Goal: Task Accomplishment & Management: Manage account settings

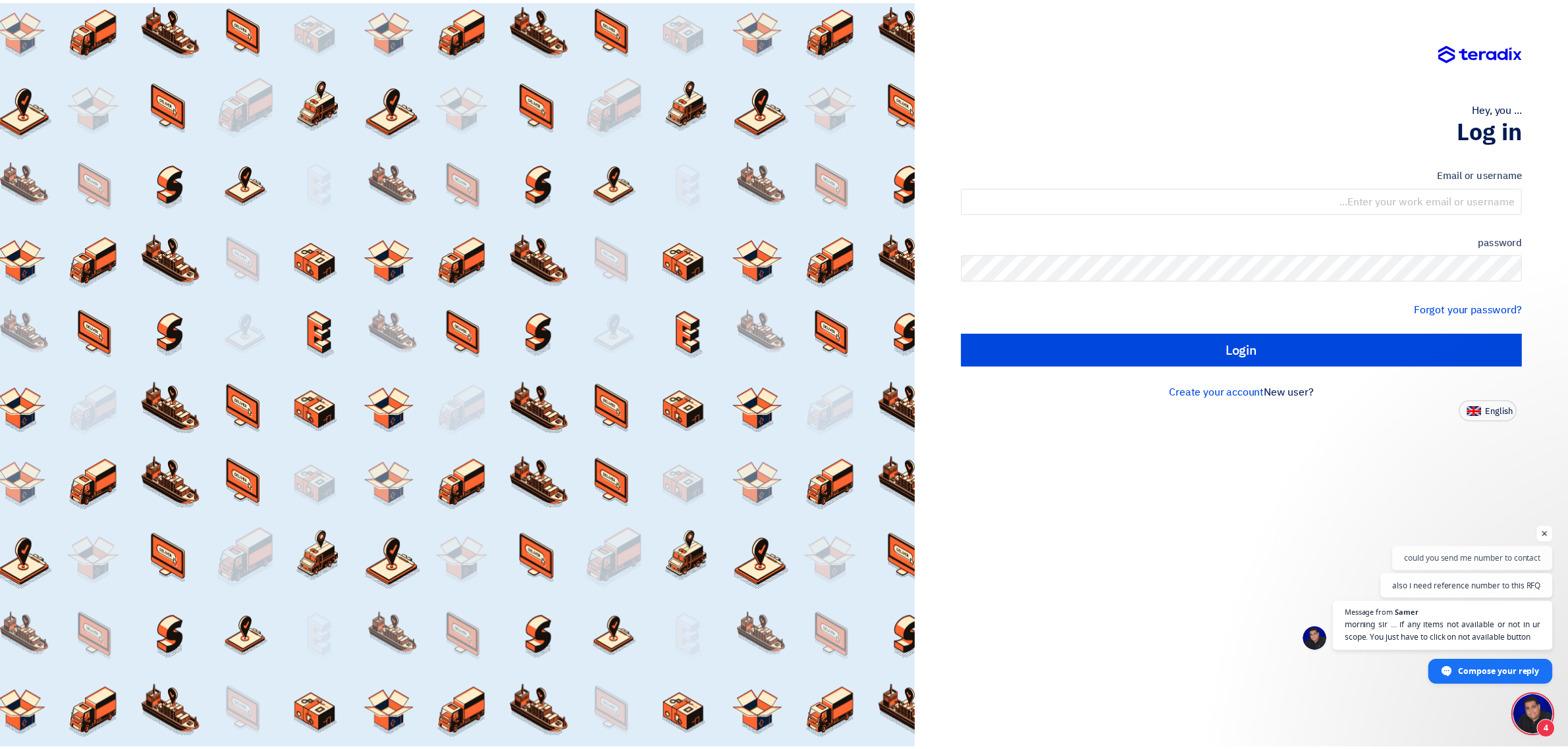
scroll to position [183, 0]
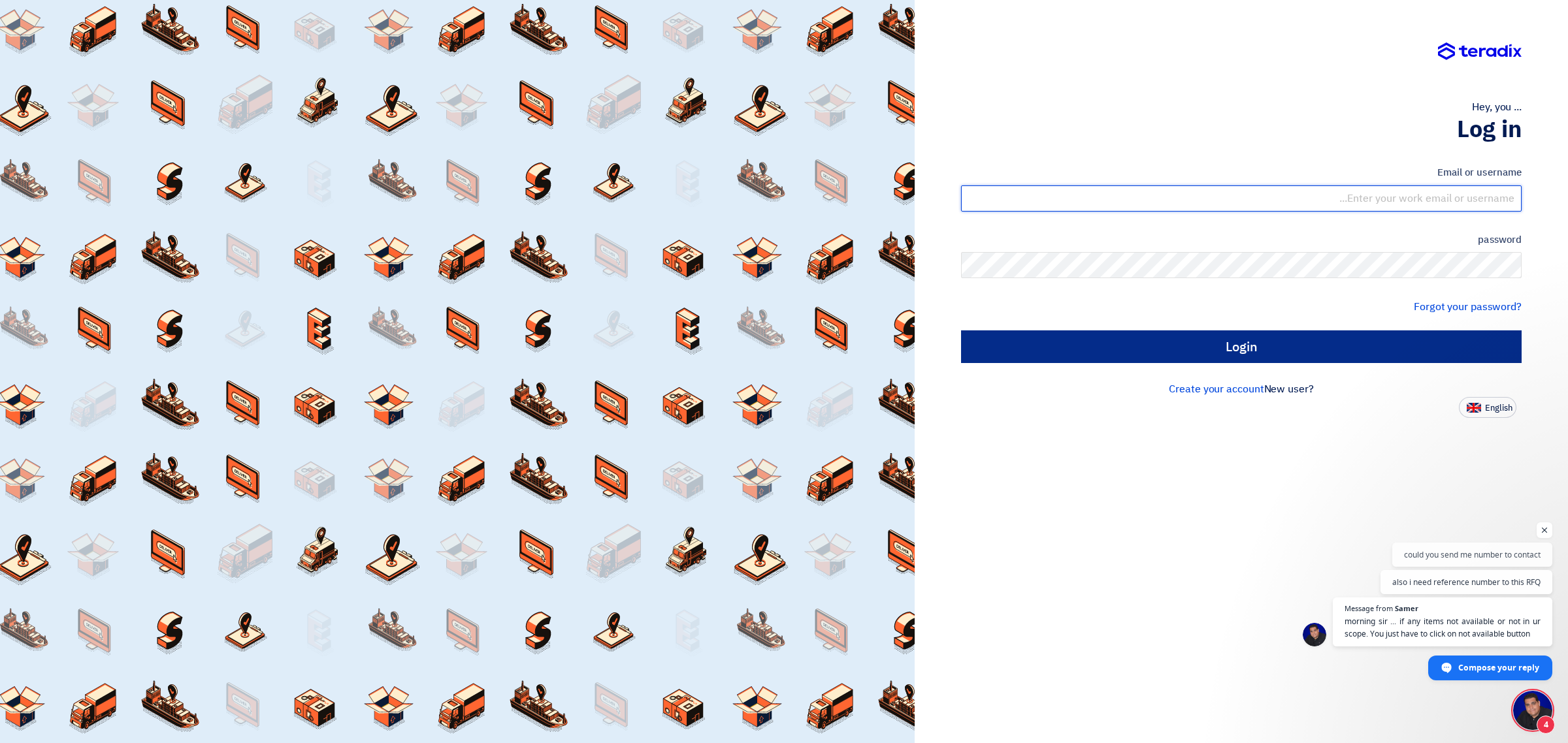
type input "support@dezigndistrict.com.sa"
click at [1166, 347] on input "Login" at bounding box center [1242, 346] width 561 height 33
type input "Sign in"
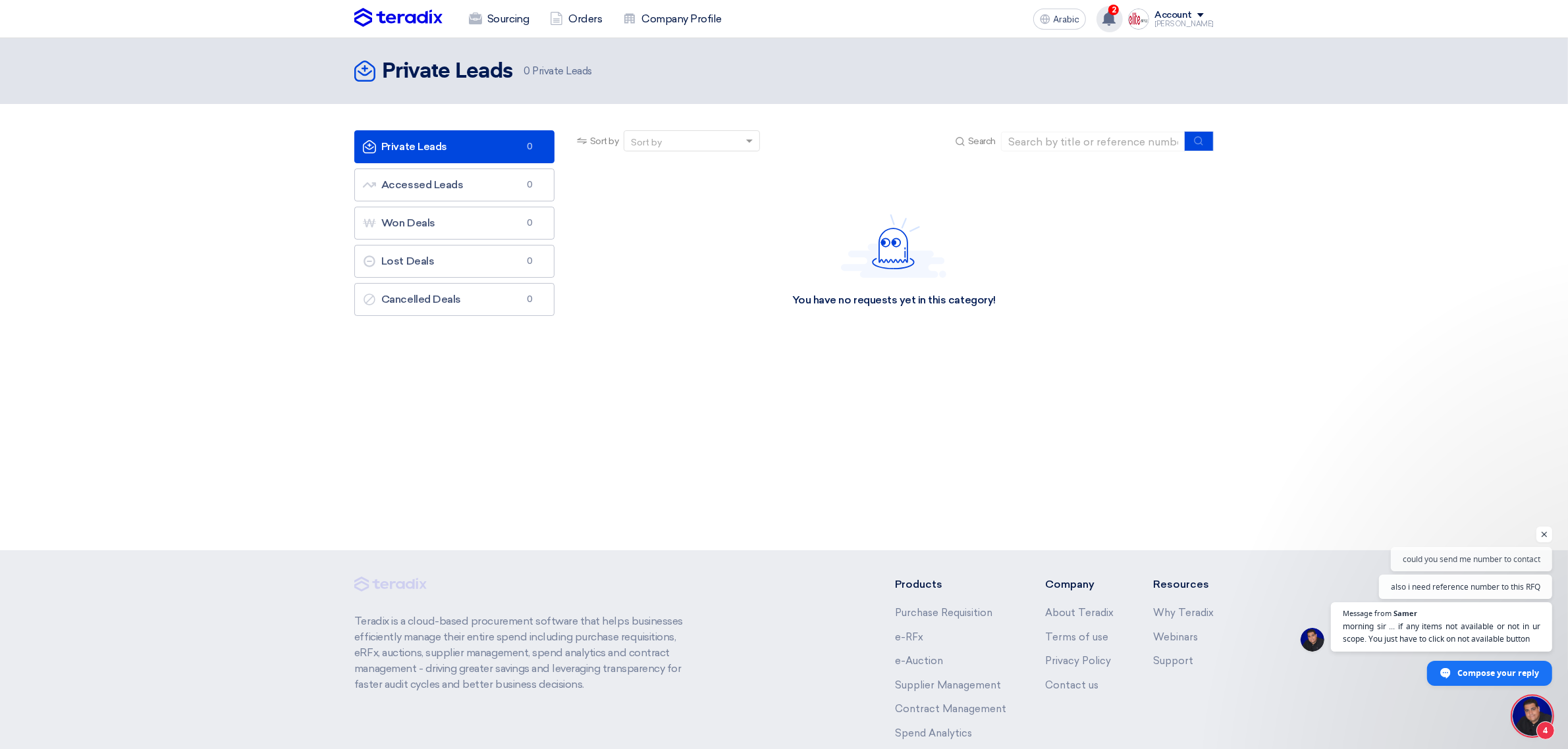
click at [1117, 8] on font "2" at bounding box center [1114, 10] width 5 height 9
click at [1022, 57] on font "Your offer for "REGIONAL OFFICE FURNITURE - NMD" request has been seen by the b…" at bounding box center [1022, 52] width 185 height 22
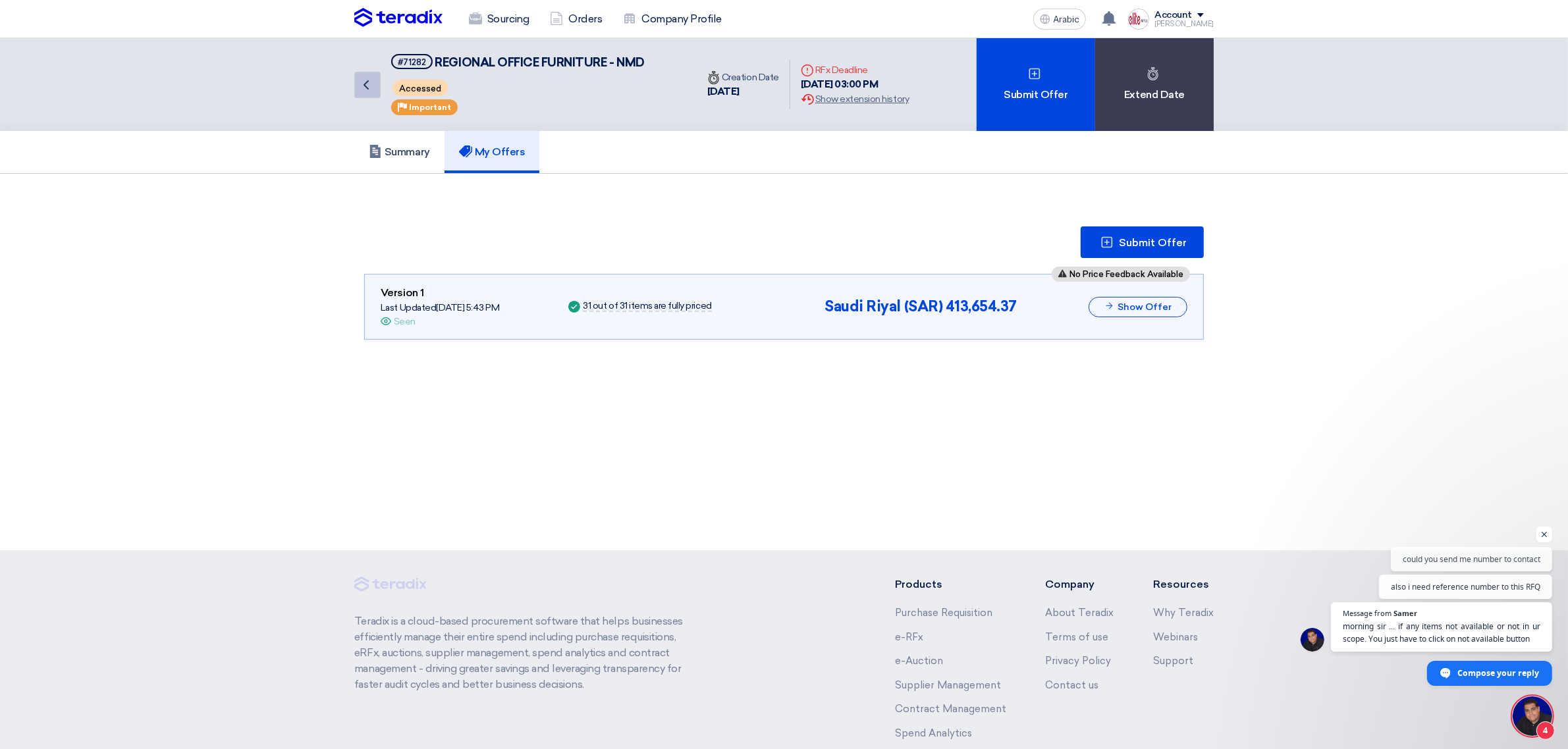
click at [362, 87] on icon "Back" at bounding box center [366, 85] width 16 height 16
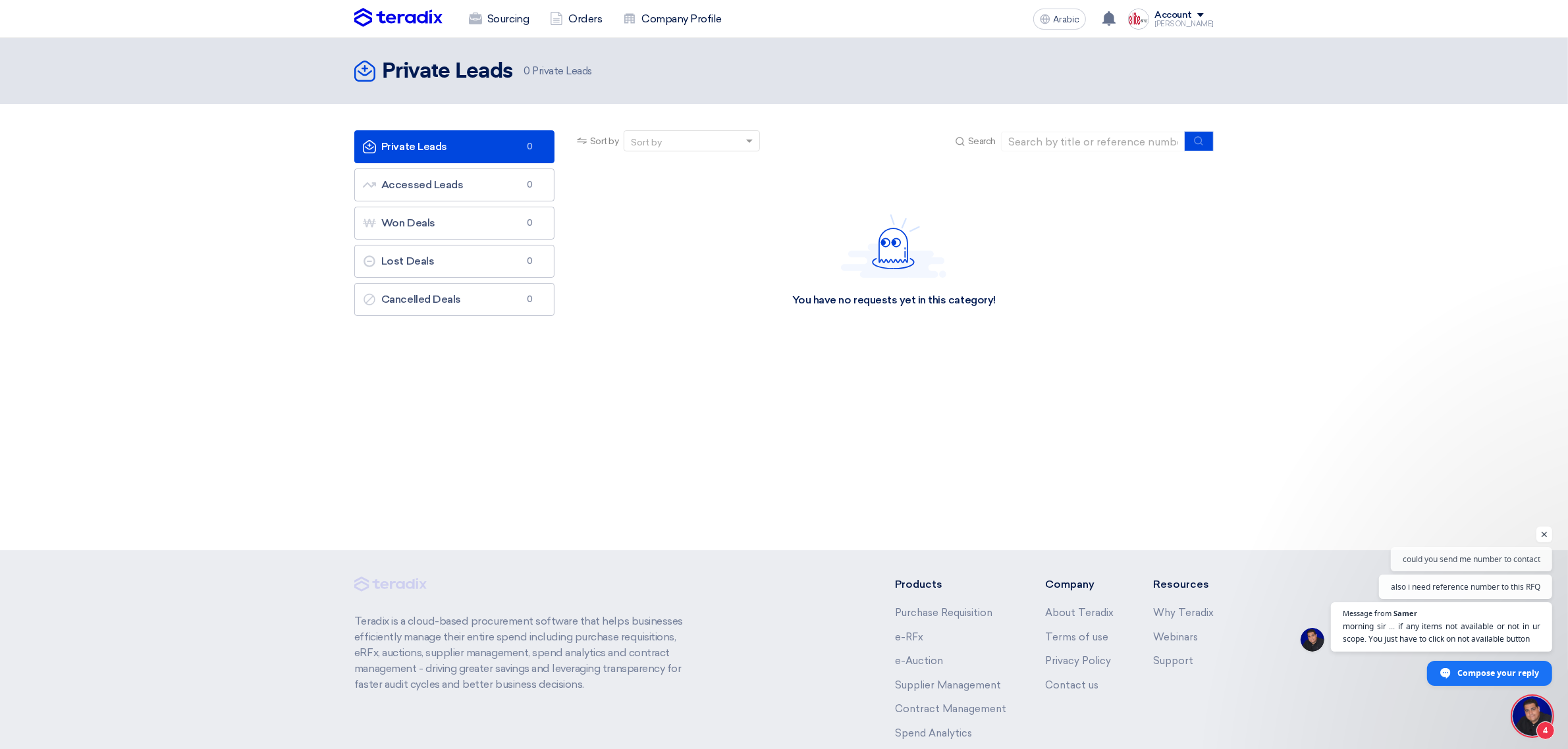
click at [416, 17] on img at bounding box center [398, 17] width 88 height 20
click at [736, 252] on div "You have no requests yet in this category!" at bounding box center [894, 261] width 640 height 197
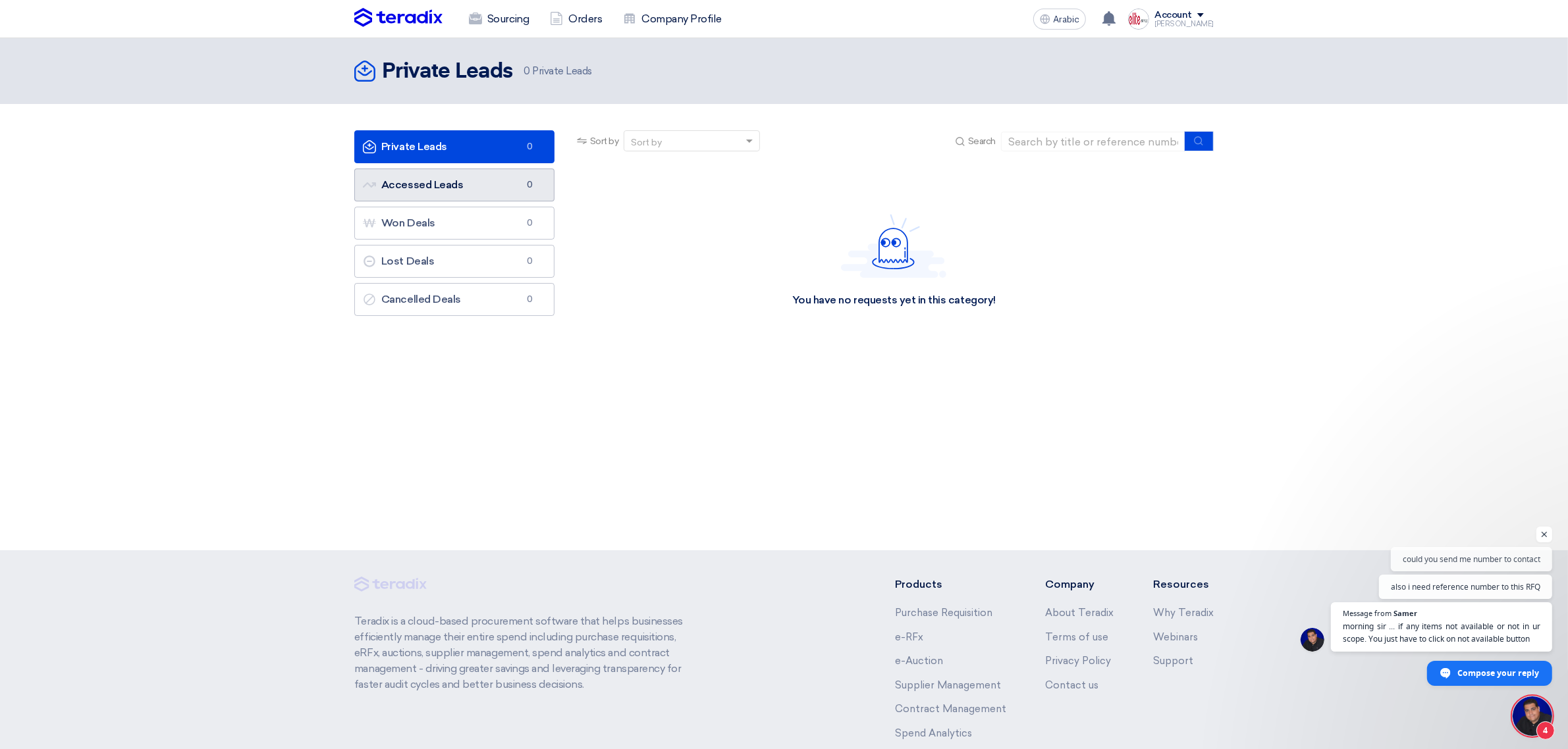
click at [471, 183] on link "Accessed Leads Accessed Leads 0" at bounding box center [454, 185] width 200 height 33
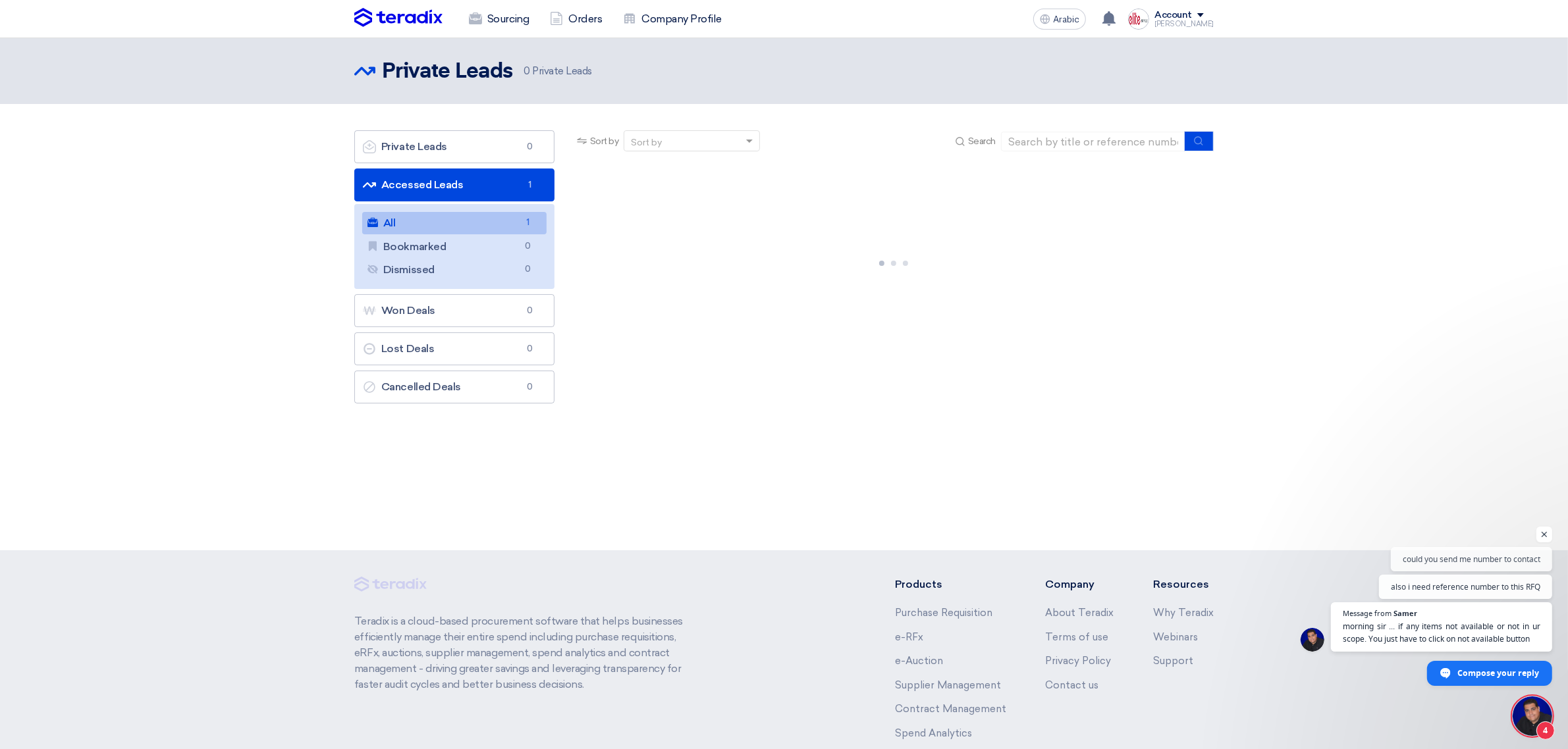
click at [475, 220] on link "All All 1" at bounding box center [455, 223] width 185 height 22
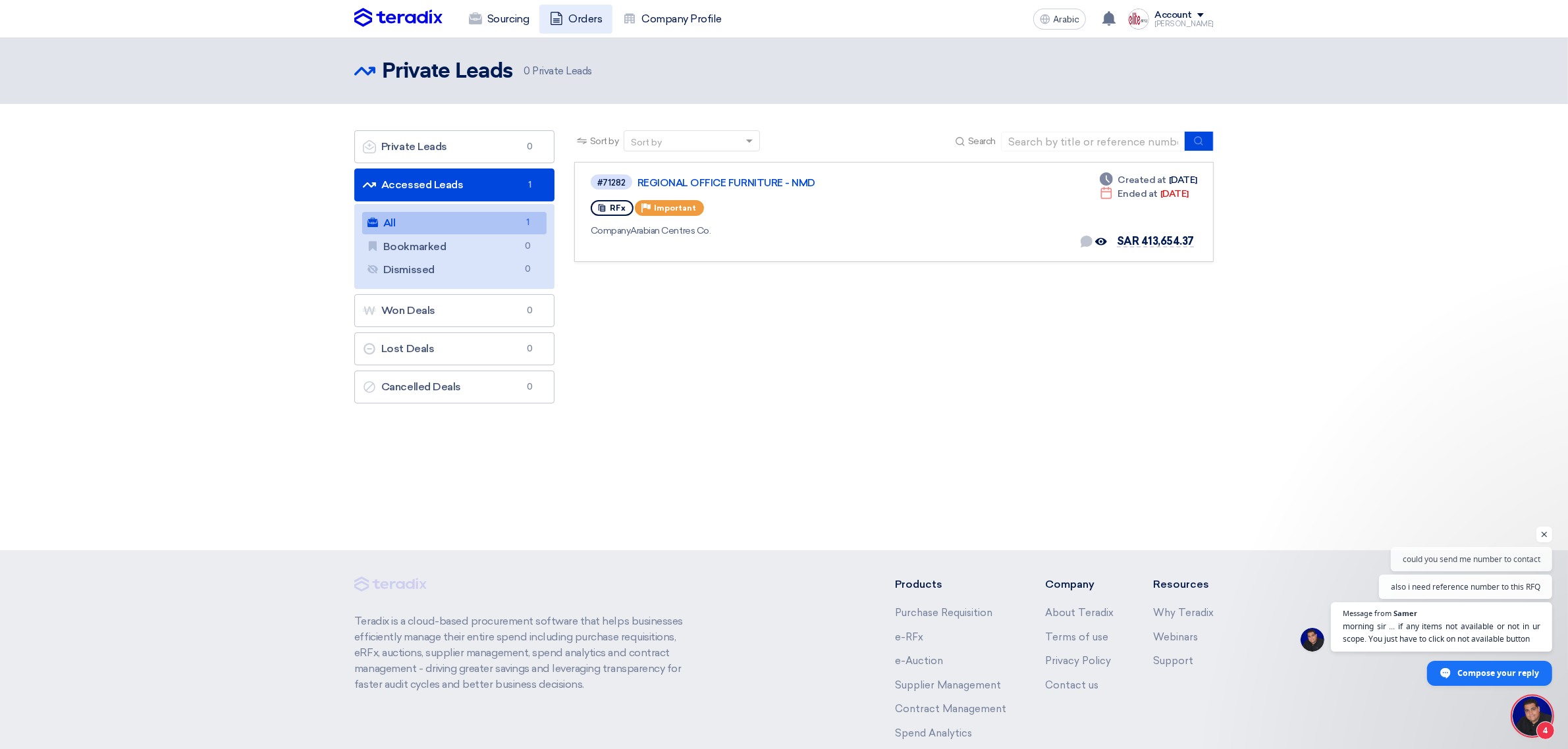
click at [560, 13] on icon at bounding box center [556, 18] width 13 height 13
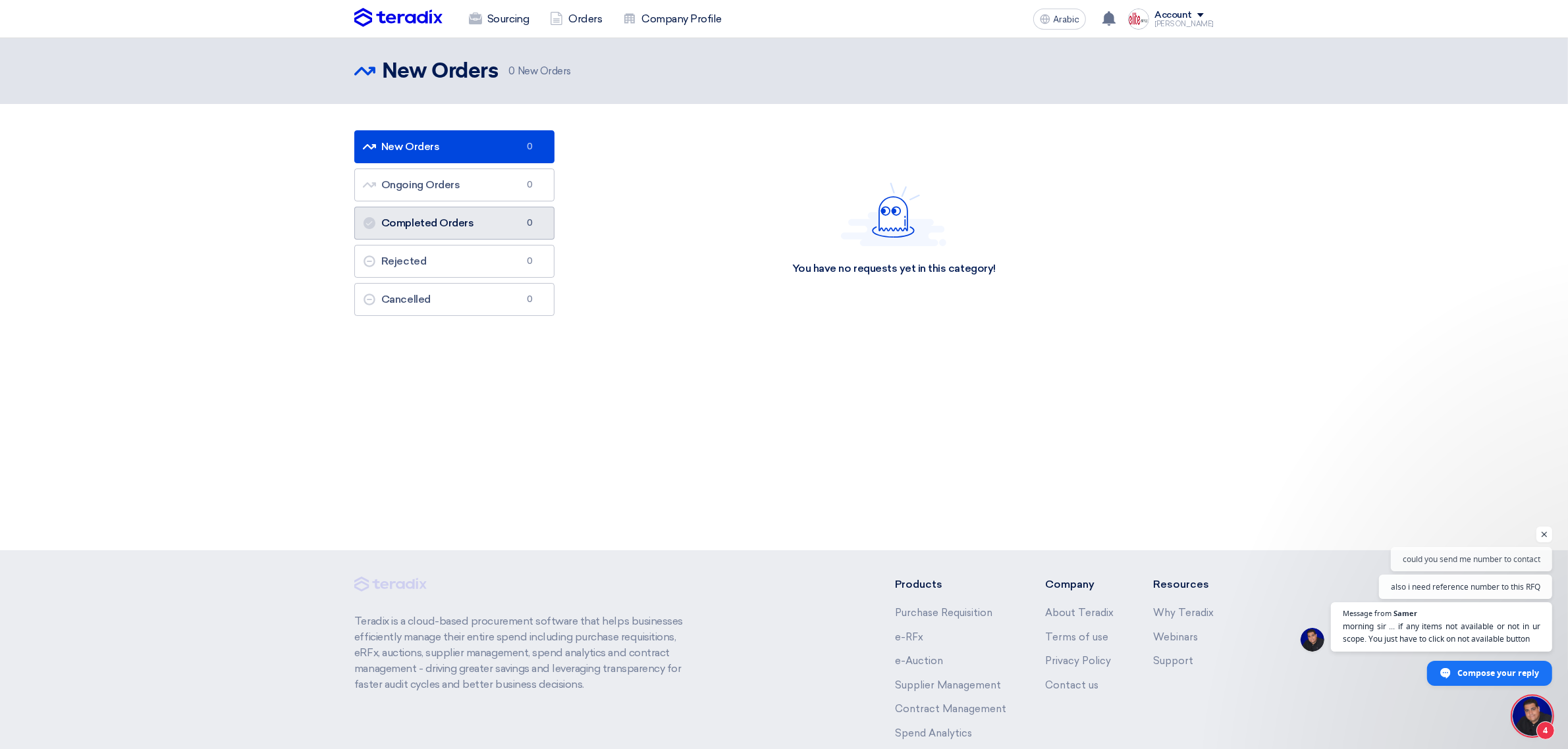
click at [511, 221] on link "Completed Orders Completed Orders 0" at bounding box center [454, 223] width 200 height 33
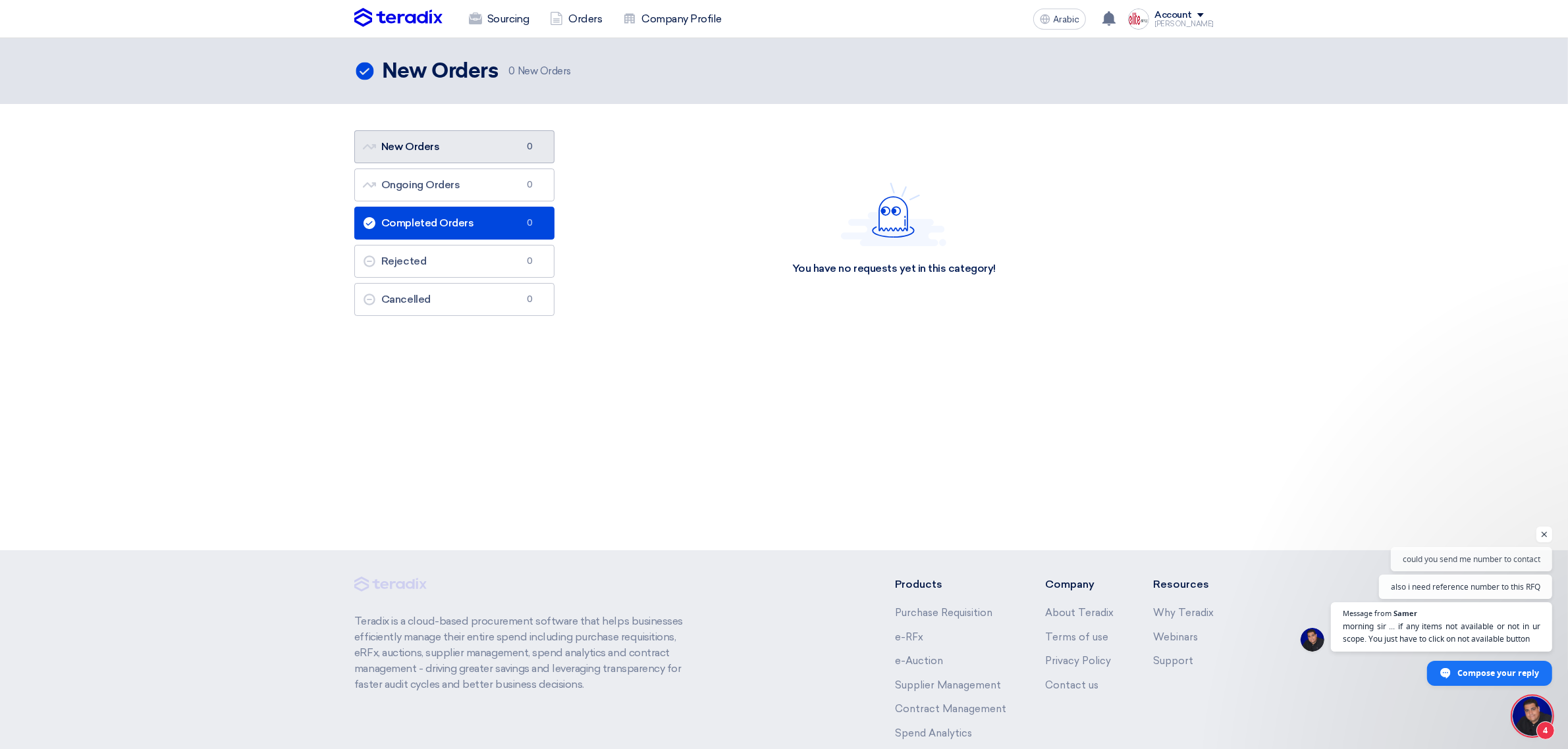
click at [446, 147] on link "New Orders New Orders 0" at bounding box center [454, 146] width 200 height 33
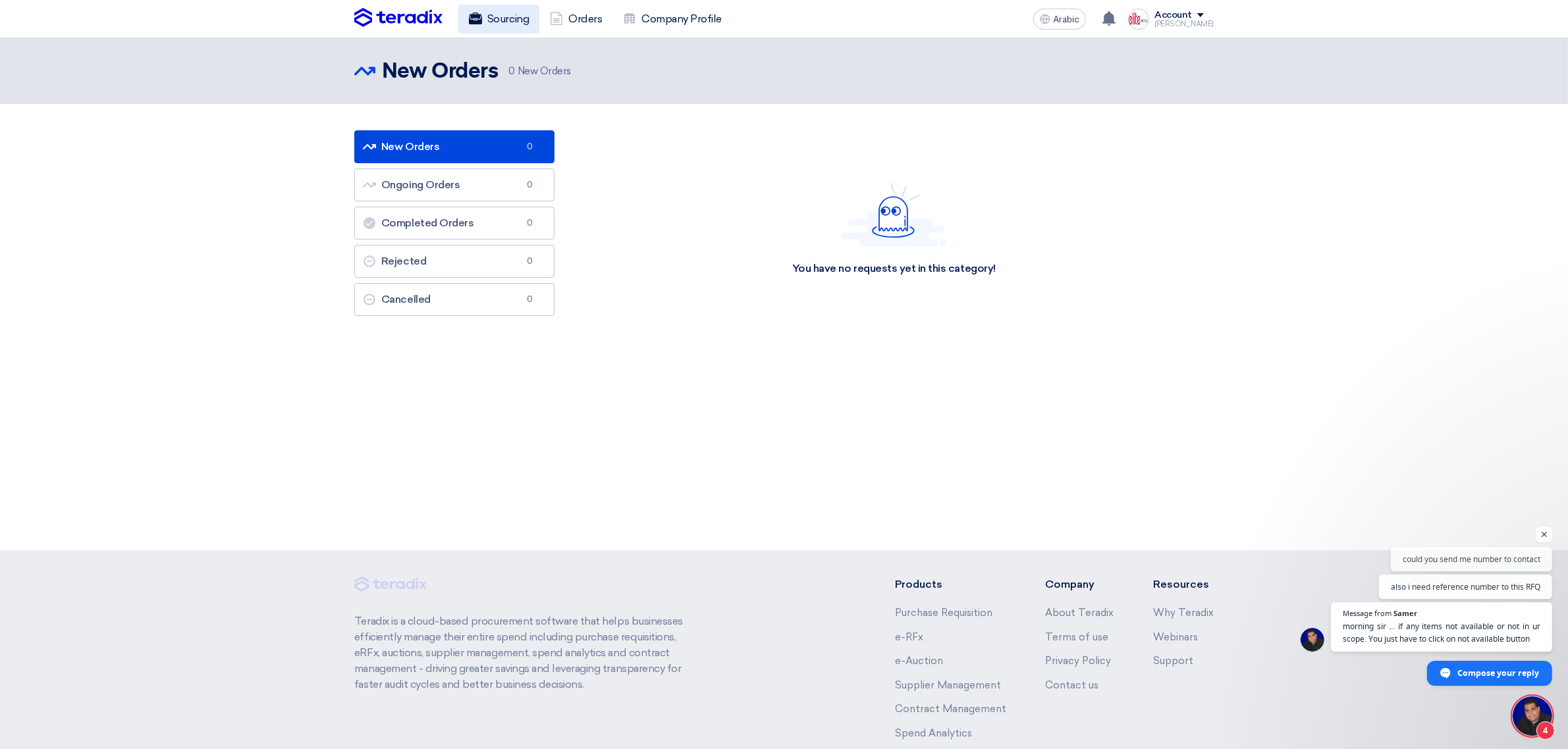
click at [515, 17] on font "Sourcing" at bounding box center [508, 19] width 41 height 13
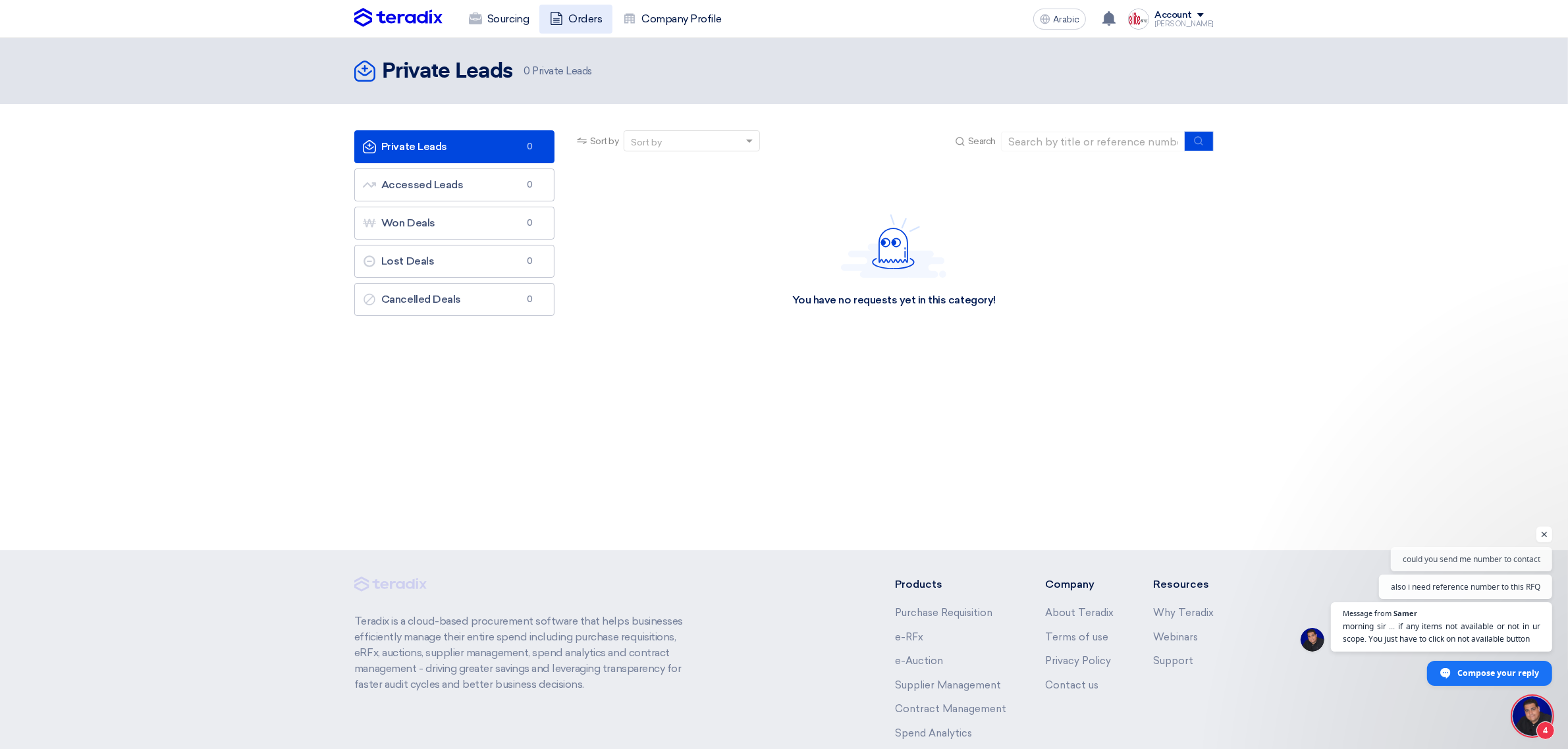
click at [573, 10] on link "Orders" at bounding box center [576, 19] width 73 height 29
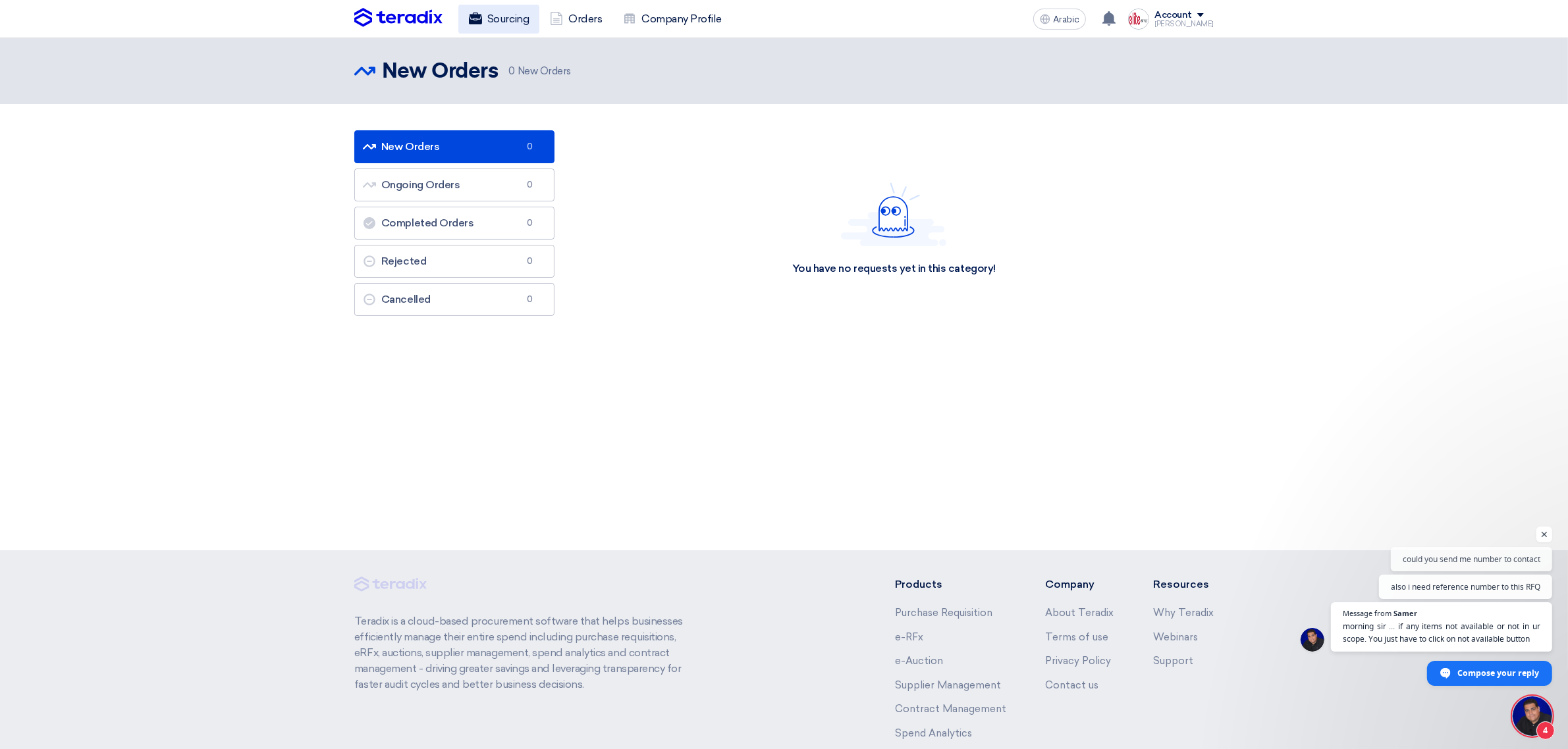
click at [484, 17] on link "Sourcing" at bounding box center [499, 19] width 81 height 29
click at [409, 18] on img at bounding box center [398, 17] width 88 height 20
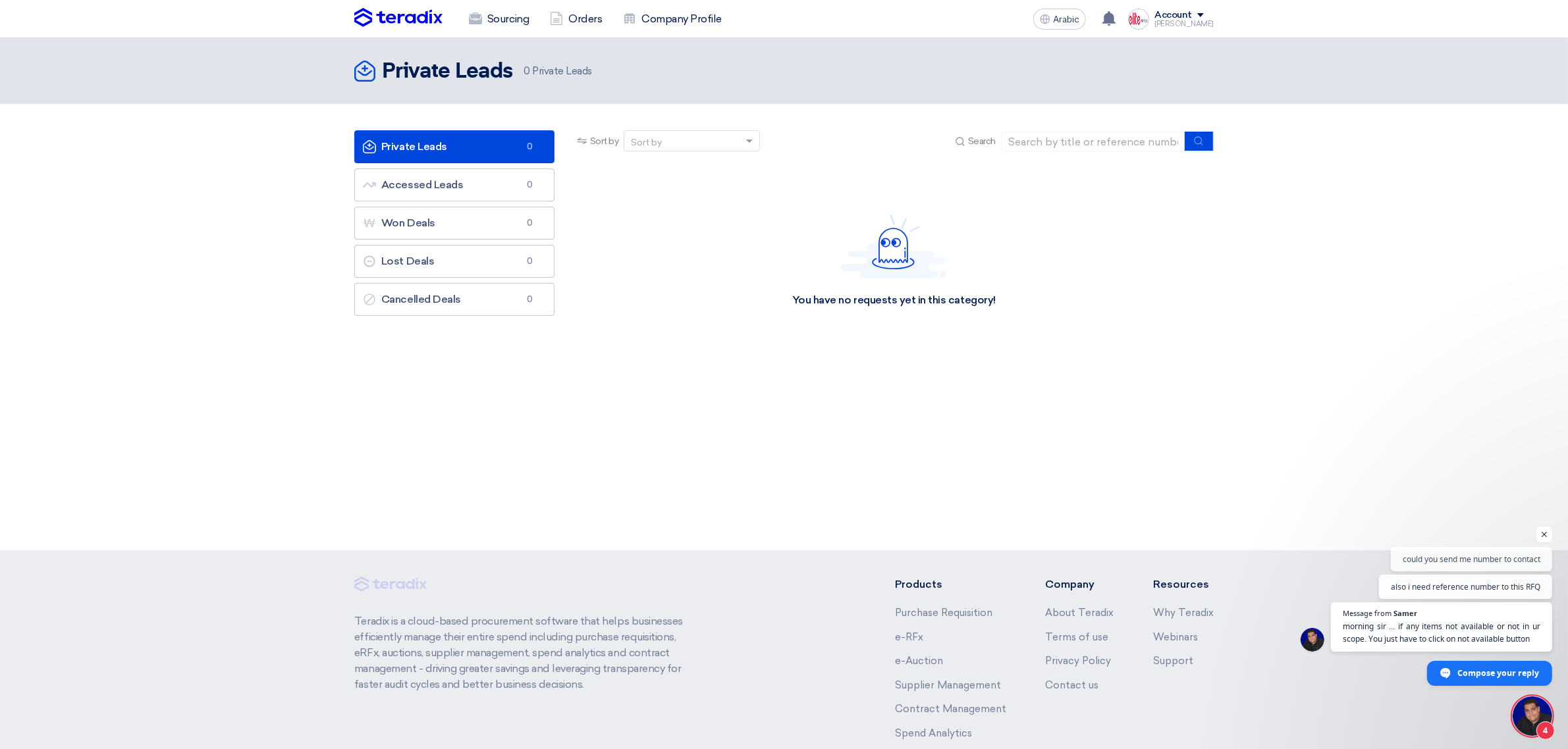
click at [416, 143] on font "Private Leads" at bounding box center [414, 147] width 66 height 13
click at [437, 73] on font "Private Leads" at bounding box center [447, 72] width 131 height 21
click at [423, 10] on img at bounding box center [398, 17] width 88 height 20
click at [563, 12] on icon at bounding box center [556, 18] width 13 height 13
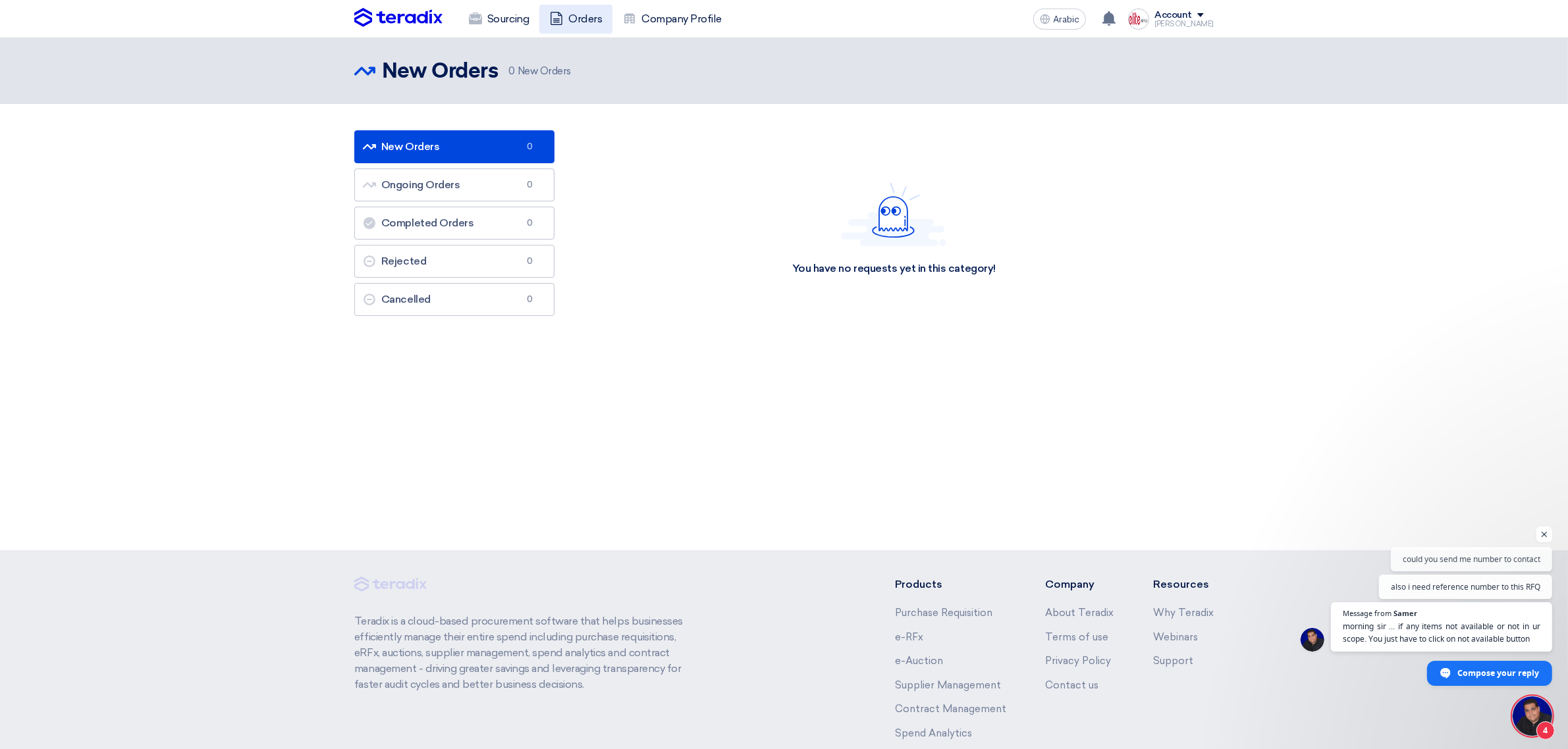
click at [560, 20] on icon at bounding box center [556, 18] width 13 height 13
click at [573, 8] on link "Orders" at bounding box center [576, 19] width 73 height 29
click at [574, 17] on font "Orders" at bounding box center [585, 19] width 34 height 13
click at [506, 20] on font "Sourcing" at bounding box center [508, 19] width 41 height 13
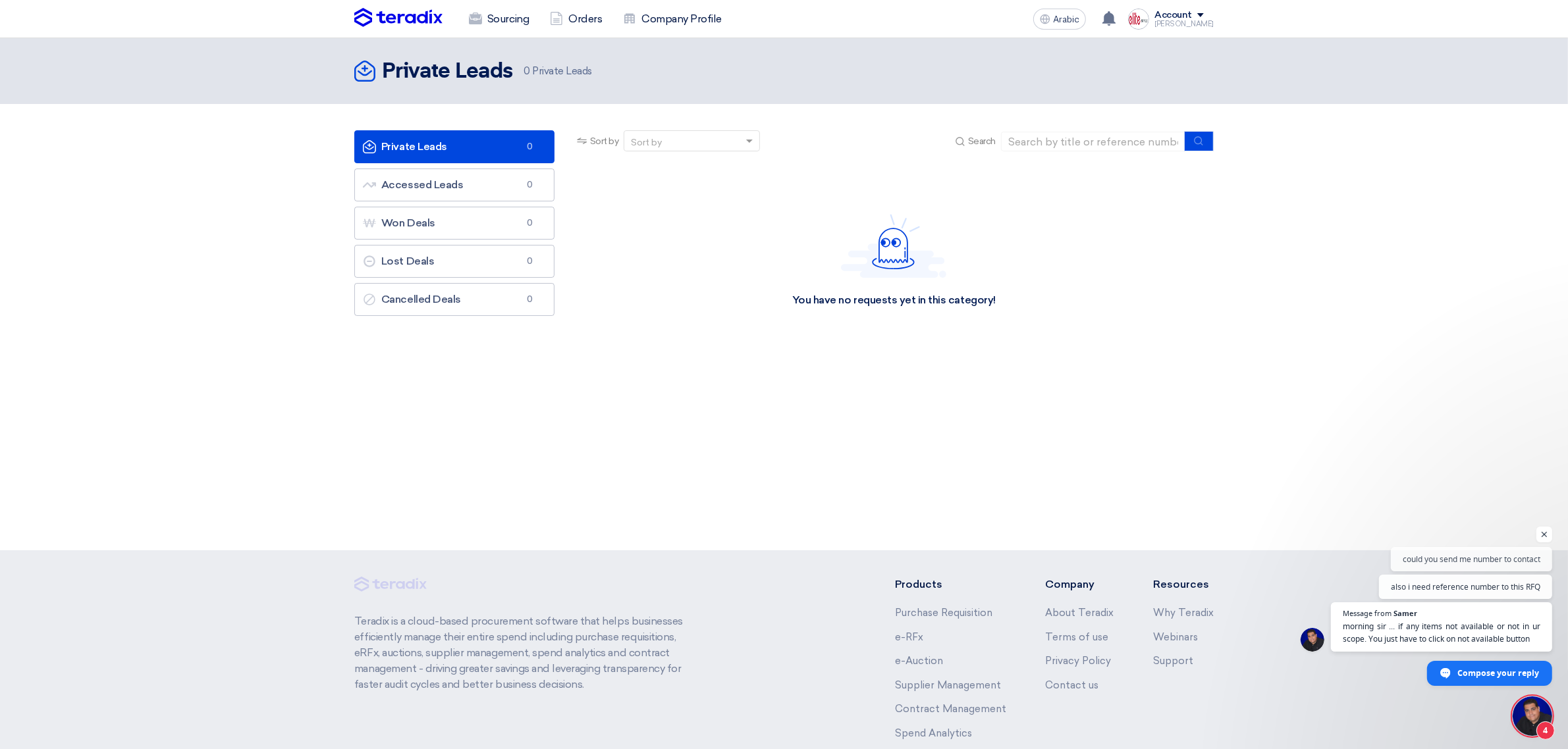
click at [365, 67] on use at bounding box center [365, 71] width 21 height 21
click at [444, 178] on link "Accessed Leads Accessed Leads 0" at bounding box center [454, 185] width 200 height 33
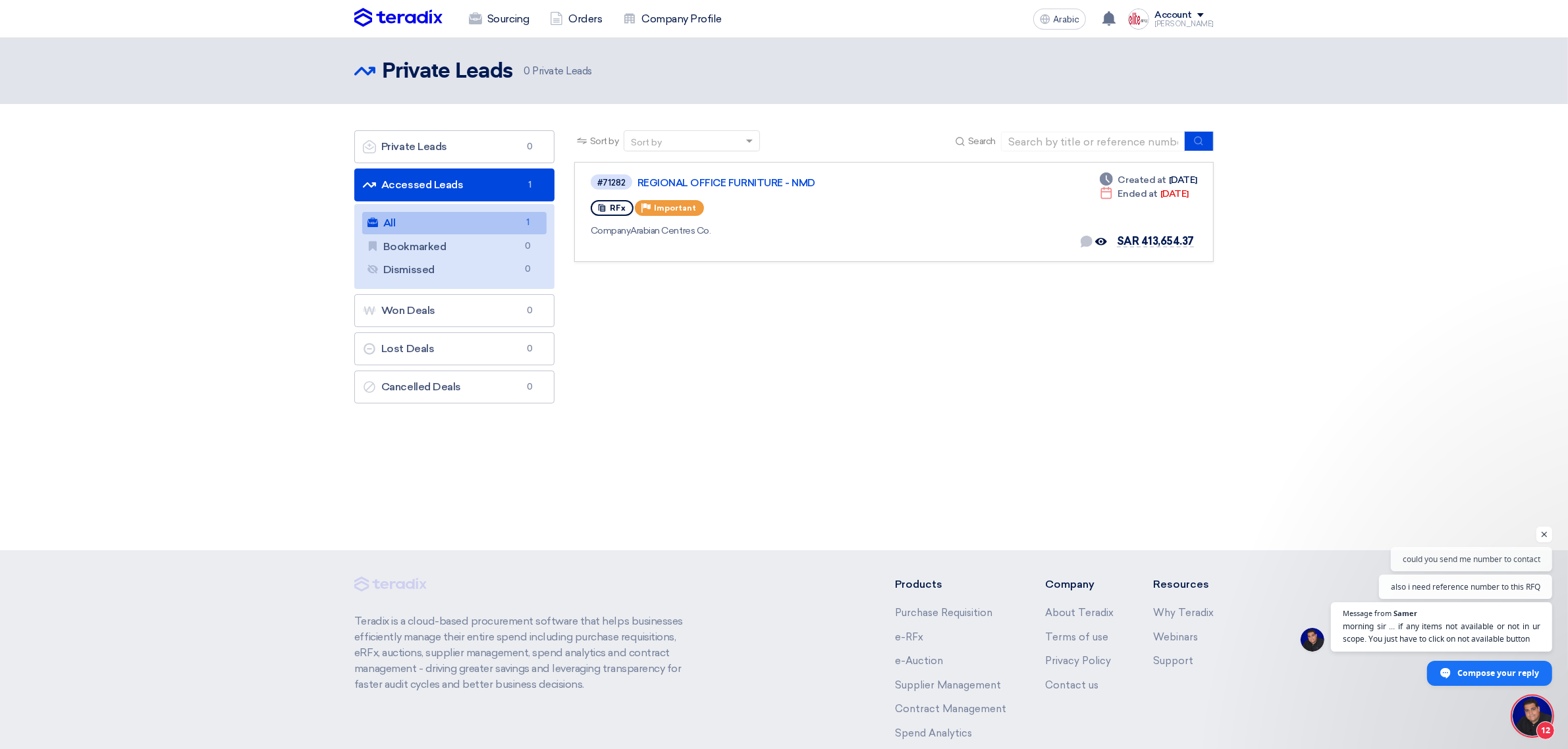
click at [460, 227] on link "All All 1" at bounding box center [455, 223] width 185 height 22
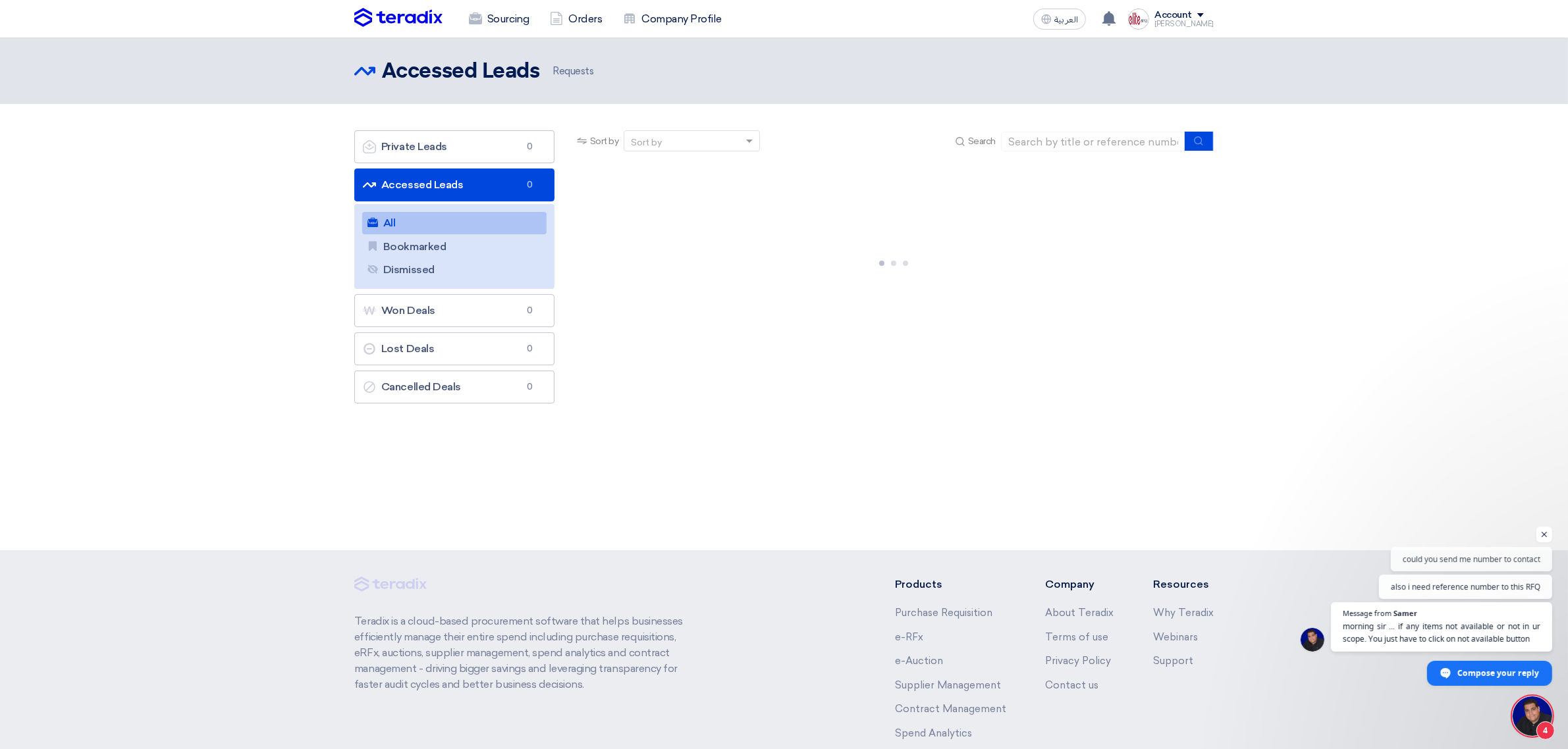
scroll to position [211, 0]
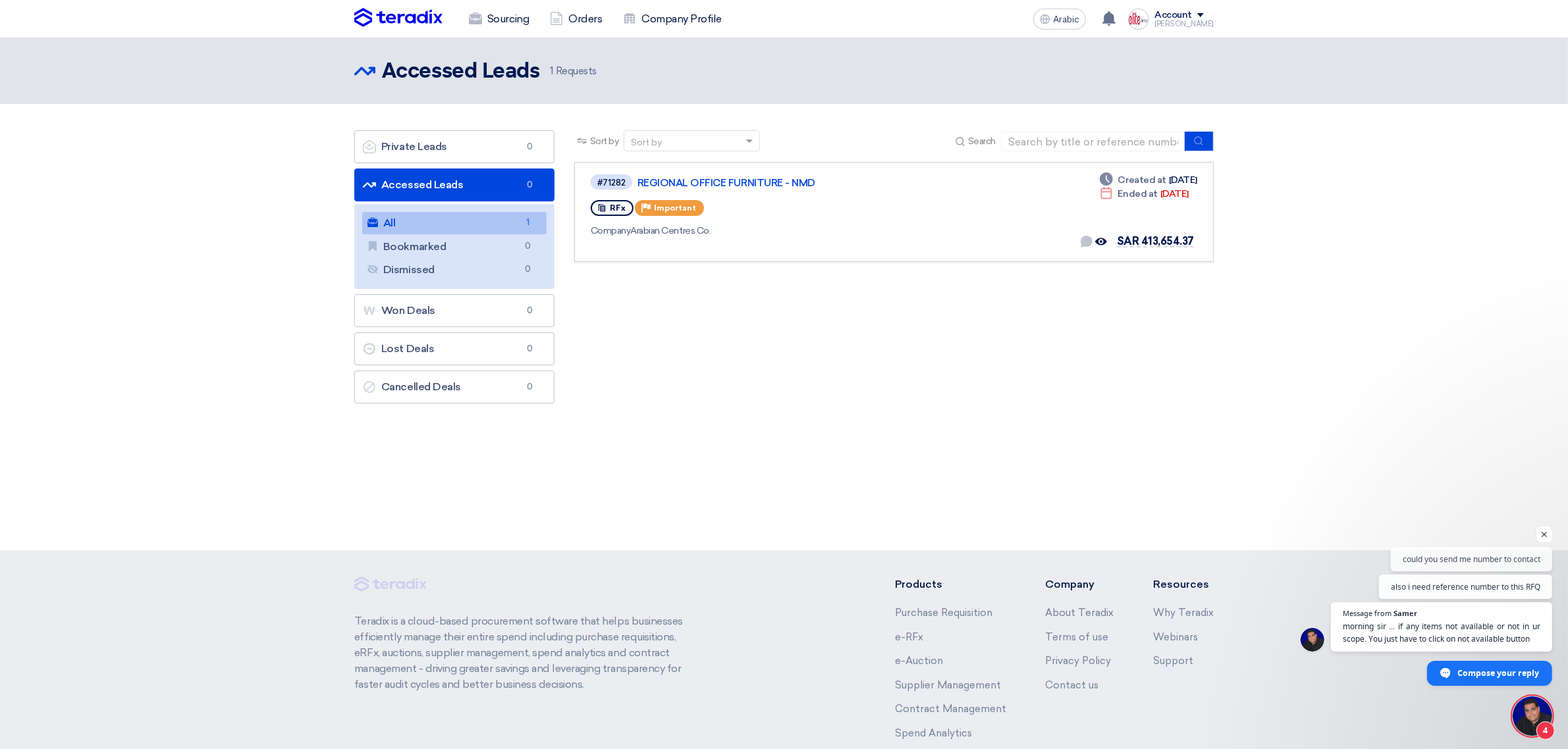
drag, startPoint x: 702, startPoint y: 366, endPoint x: 672, endPoint y: 348, distance: 35.0
click at [702, 366] on div "Sort by Sort by Search Category Owner Type" at bounding box center [894, 270] width 659 height 280
